Goal: Answer question/provide support: Share knowledge or assist other users

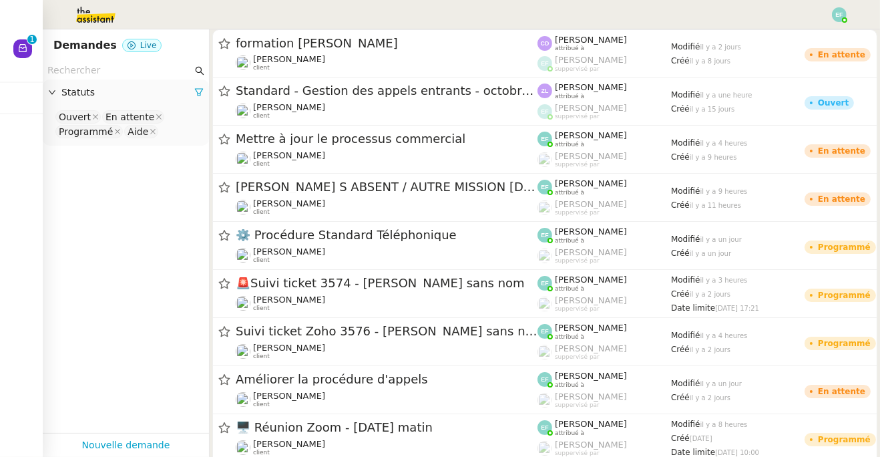
click at [127, 71] on input "text" at bounding box center [119, 70] width 145 height 15
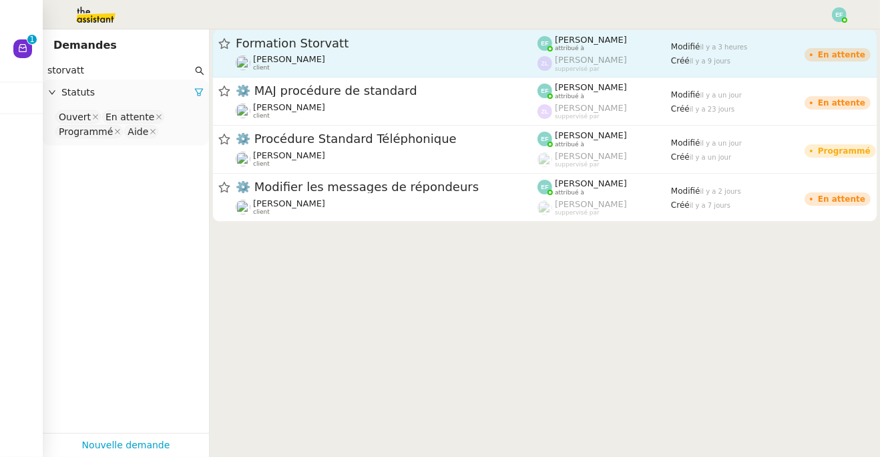
type input "storvatt"
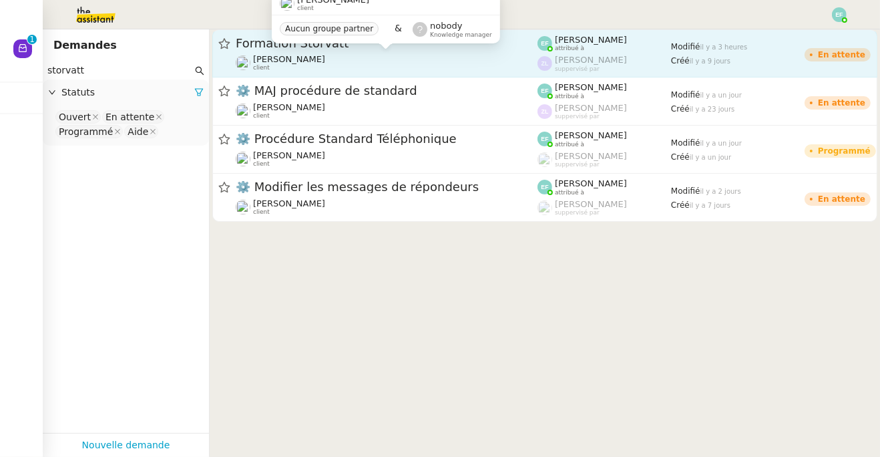
click at [342, 60] on div "[PERSON_NAME] client" at bounding box center [387, 62] width 302 height 17
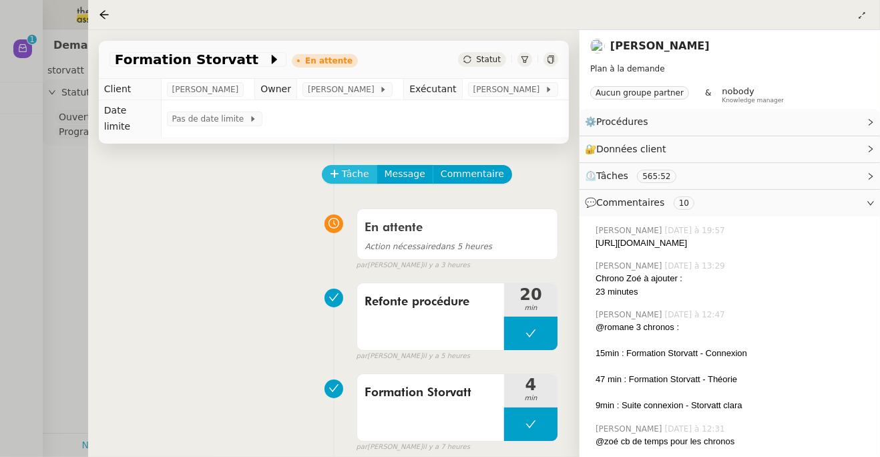
click at [341, 165] on button "Tâche" at bounding box center [349, 174] width 55 height 19
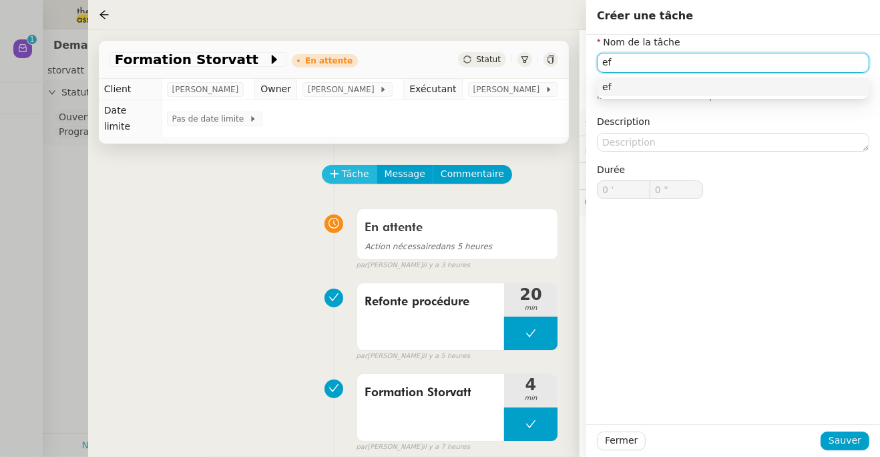
type input "e"
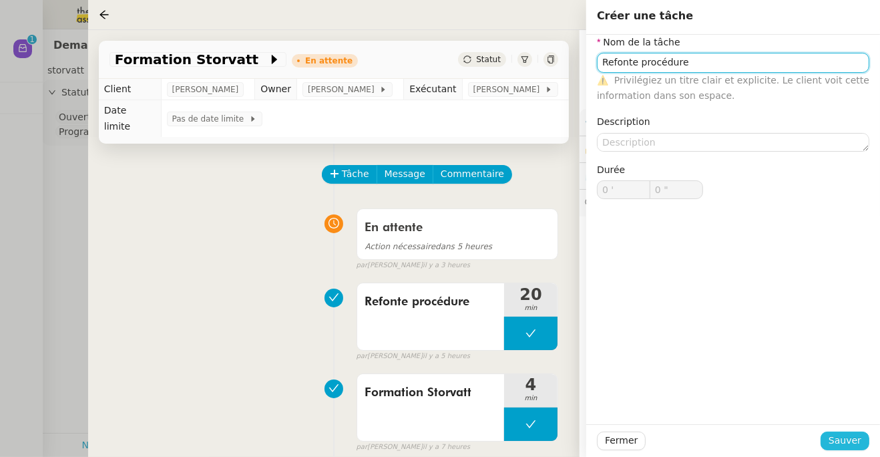
type input "Refonte procédure"
click at [834, 438] on span "Sauver" at bounding box center [845, 440] width 33 height 15
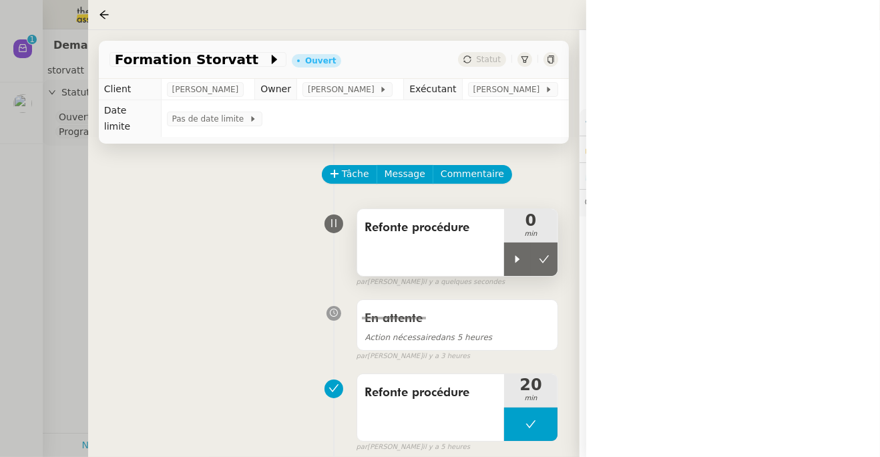
click at [531, 260] on div "Refonte procédure 0 min" at bounding box center [458, 242] width 202 height 68
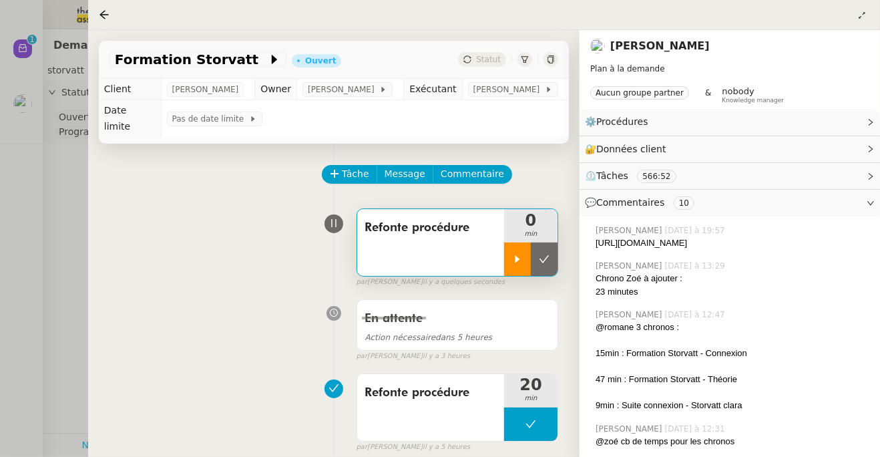
click at [515, 254] on div at bounding box center [517, 258] width 27 height 33
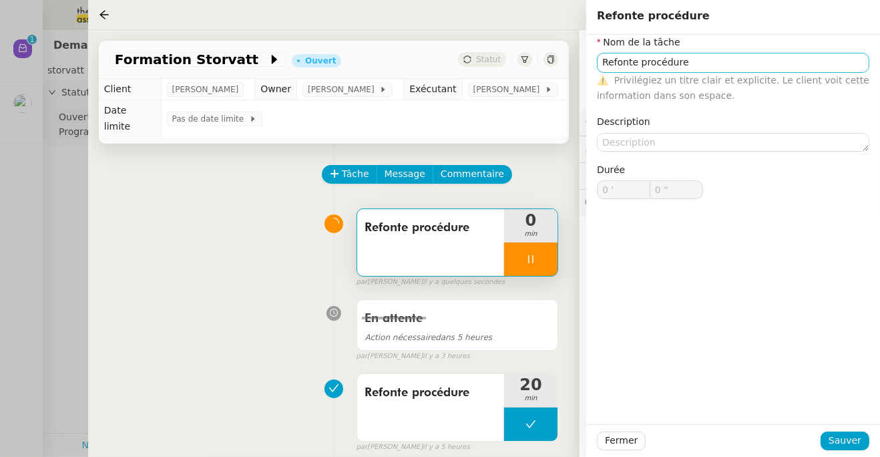
type input "Refonte procédure"
type input "0 '"
type input "0 ""
type input "Refonte procédure"
type input "0 '"
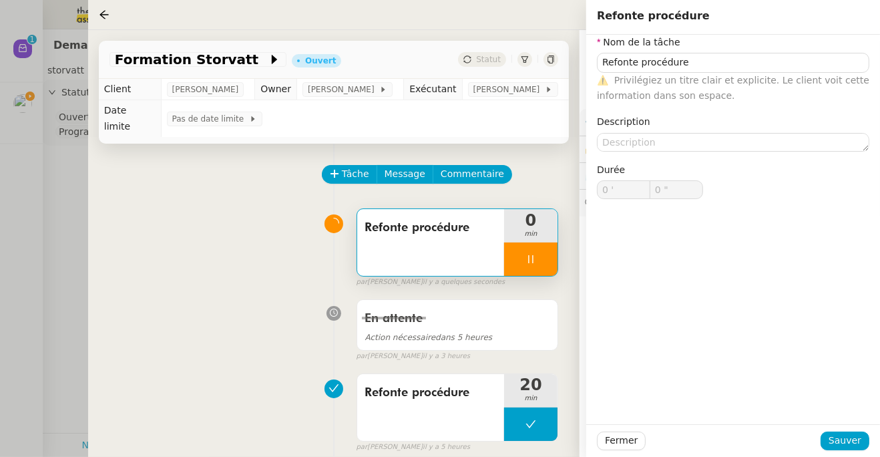
type input "1 ""
click at [242, 227] on div "Refonte procédure 1 min false par [PERSON_NAME] il y a quelques secondes" at bounding box center [333, 244] width 449 height 85
